Goal: Transaction & Acquisition: Purchase product/service

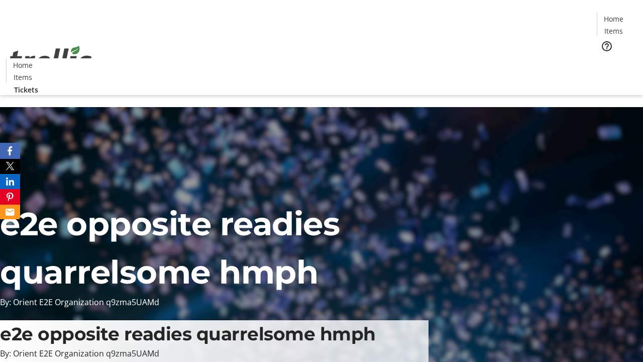
click at [605, 58] on span "Tickets" at bounding box center [617, 63] width 24 height 11
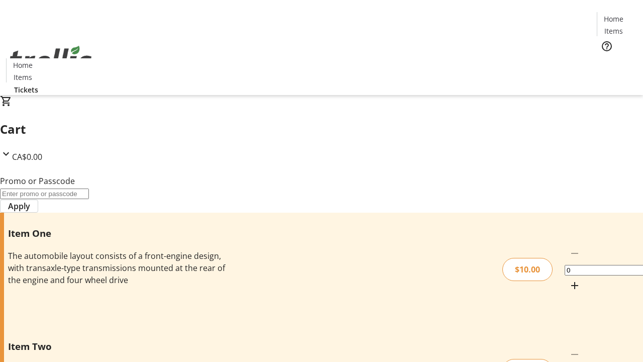
click at [569, 279] on mat-icon "Increment by one" at bounding box center [575, 285] width 12 height 12
type input "1"
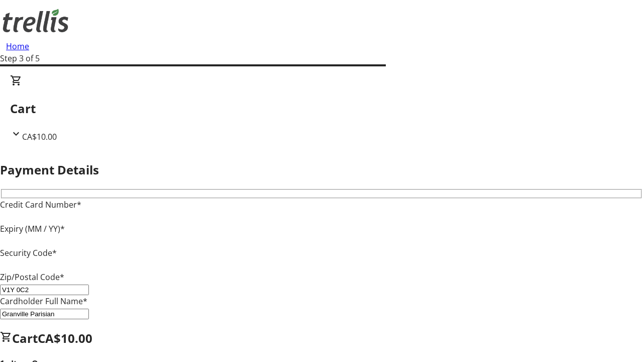
type input "V1Y 0C2"
